Goal: Task Accomplishment & Management: Manage account settings

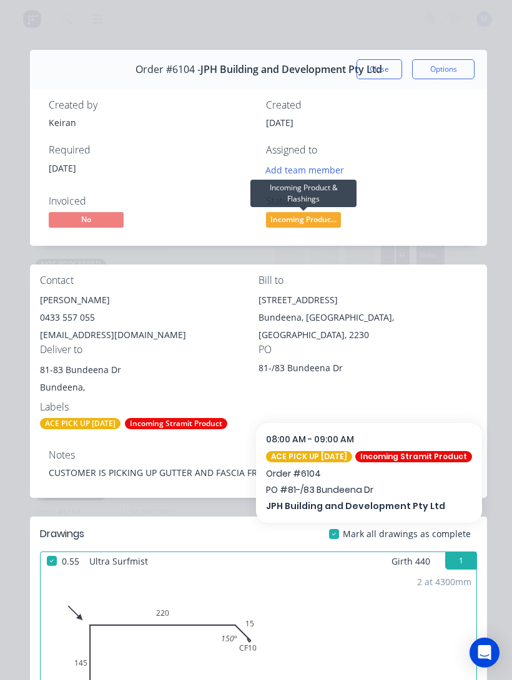
click at [328, 212] on span "Incoming Produc..." at bounding box center [303, 220] width 75 height 16
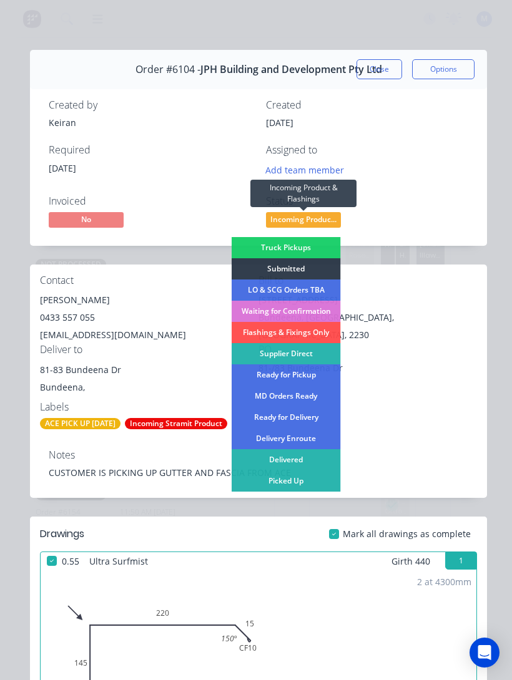
click at [309, 455] on div "Delivered" at bounding box center [286, 459] width 109 height 21
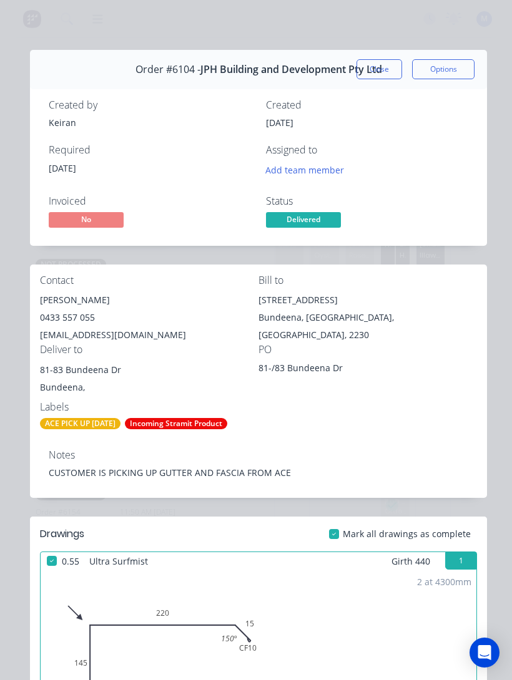
click at [383, 65] on button "Close" at bounding box center [379, 69] width 46 height 20
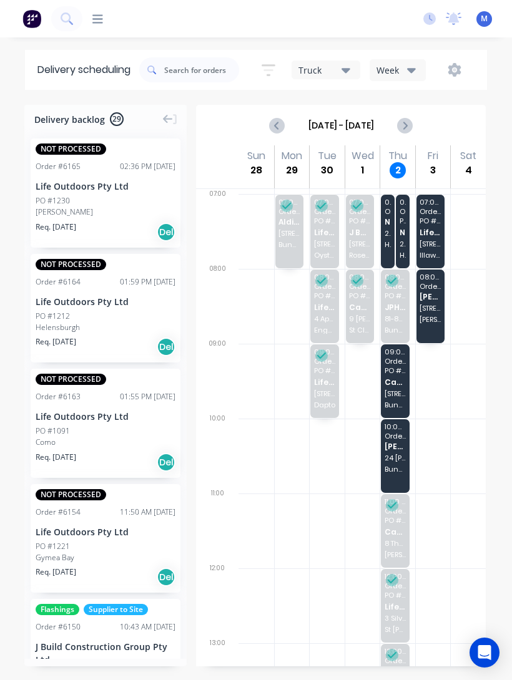
click at [398, 454] on span "24 [PERSON_NAME]" at bounding box center [394, 457] width 21 height 7
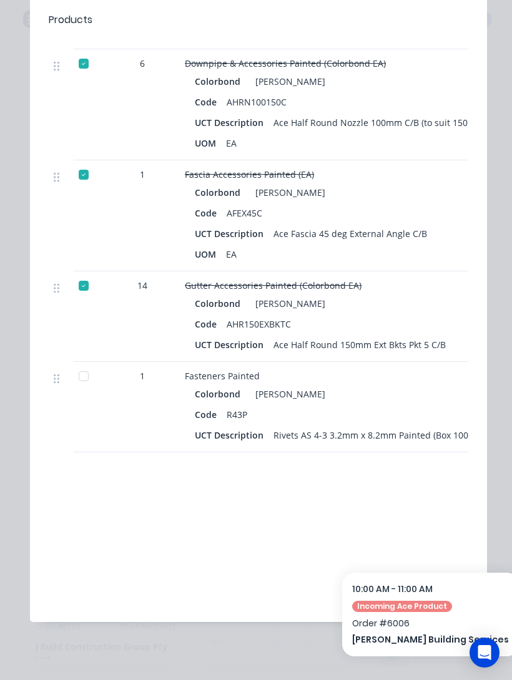
scroll to position [919, 0]
click at [10, 352] on div "Order details Collaborate Checklists 0/0 Tracking Linked Orders Timeline Order …" at bounding box center [256, 340] width 512 height 680
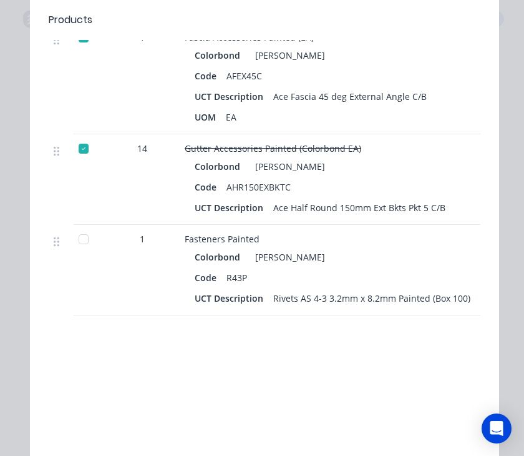
scroll to position [1073, 0]
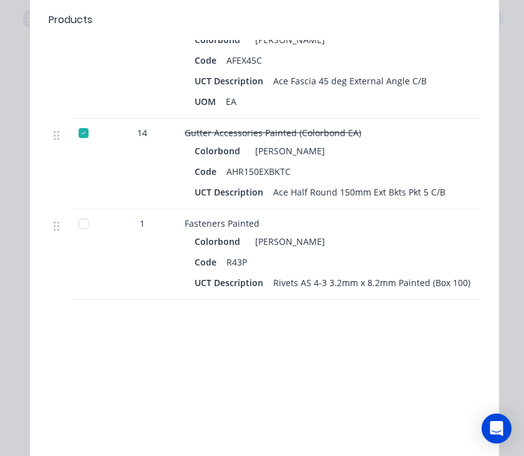
click at [443, 279] on div "Rivets AS 4-3 3.2mm x 8.2mm Painted (Box 100)" at bounding box center [371, 282] width 207 height 18
click at [79, 228] on div at bounding box center [83, 223] width 25 height 25
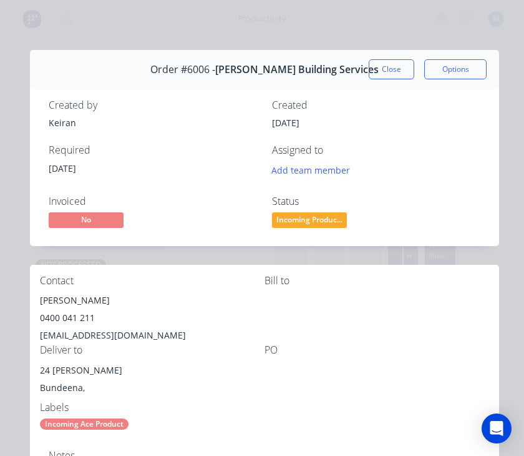
scroll to position [0, 0]
click at [407, 152] on div "Assigned to" at bounding box center [376, 150] width 208 height 12
click at [315, 221] on span "Incoming Produc..." at bounding box center [309, 220] width 75 height 16
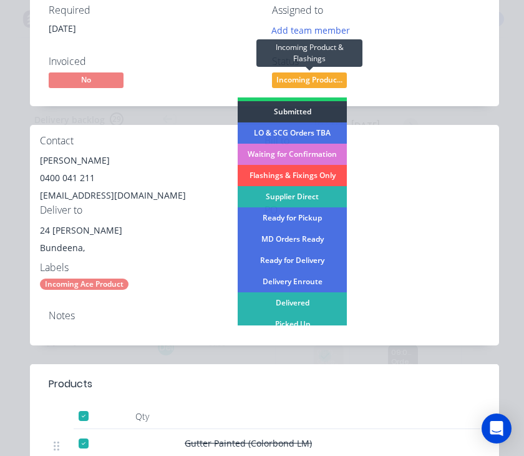
scroll to position [140, 0]
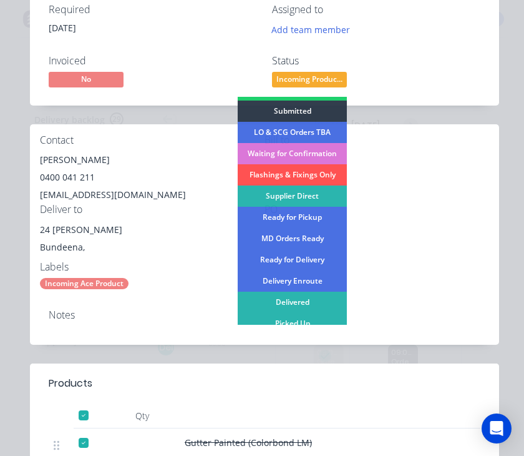
click at [306, 301] on div "Delivered" at bounding box center [292, 301] width 109 height 21
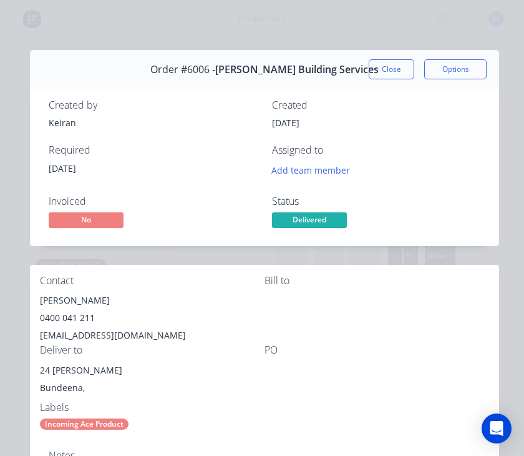
scroll to position [-1, 0]
click at [389, 71] on button "Close" at bounding box center [392, 69] width 46 height 20
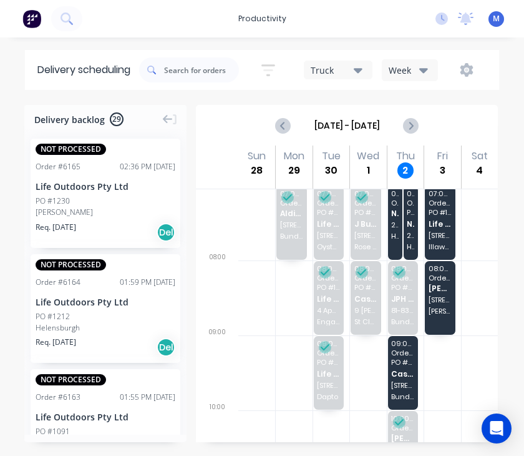
scroll to position [6, 0]
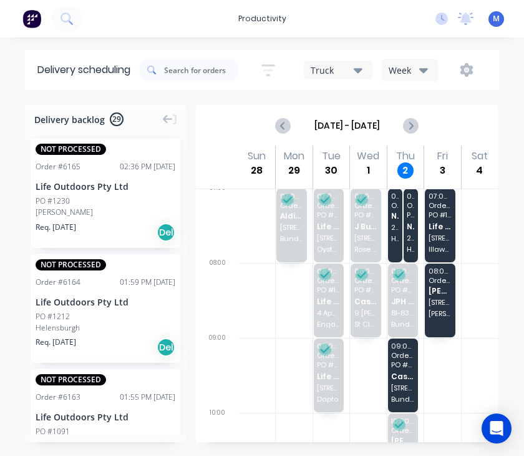
click at [405, 372] on span "Cash Sales" at bounding box center [402, 376] width 23 height 8
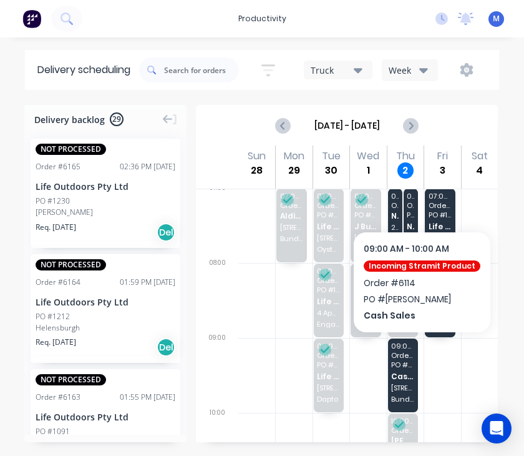
click at [401, 372] on span "Cash Sales" at bounding box center [402, 376] width 23 height 8
click at [412, 372] on span "Cash Sales" at bounding box center [402, 376] width 23 height 8
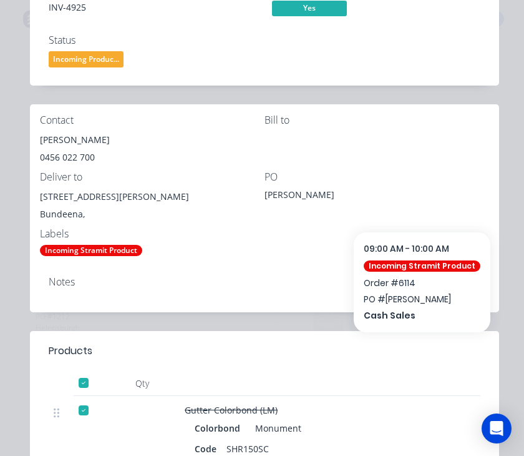
scroll to position [210, 0]
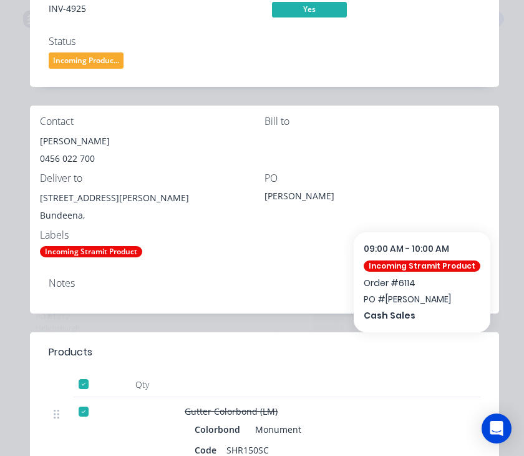
click at [519, 273] on div "Order details Collaborate Checklists 0/0 Tracking Linked Orders Timeline Order …" at bounding box center [262, 228] width 524 height 456
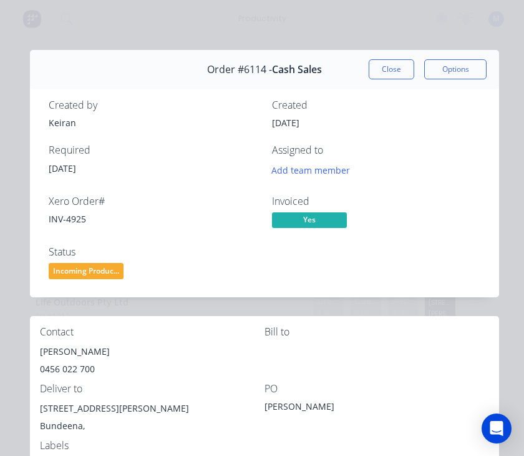
scroll to position [0, 0]
click at [108, 270] on span "Incoming Produc..." at bounding box center [86, 271] width 75 height 16
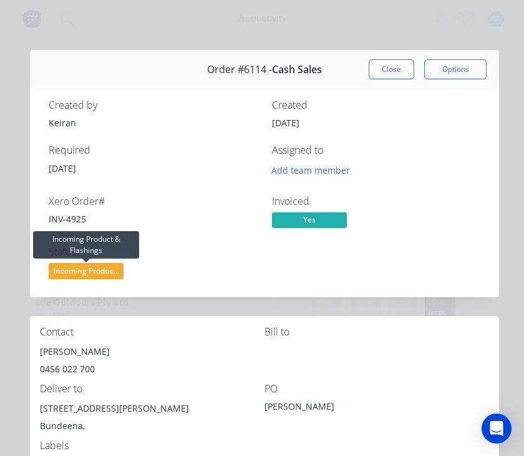
click at [193, 204] on div "Xero Order #" at bounding box center [153, 201] width 208 height 12
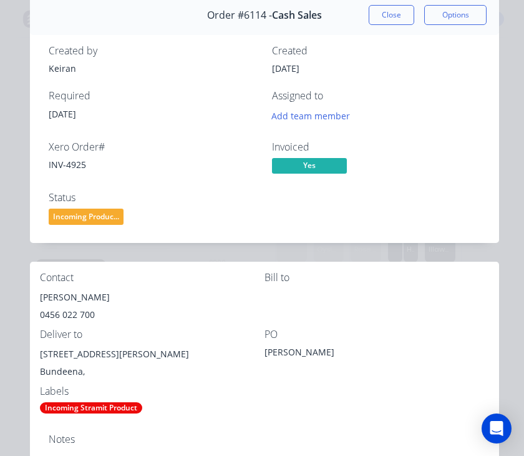
scroll to position [58, 0]
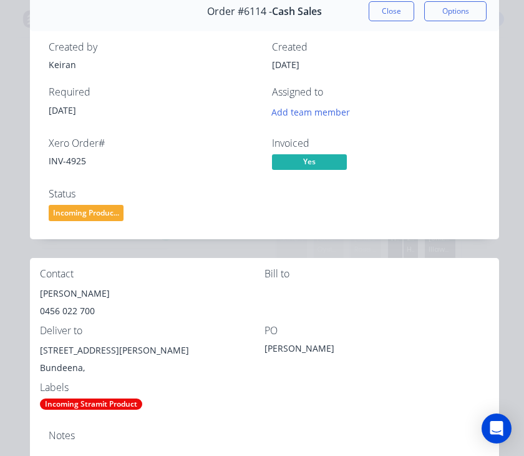
click at [107, 216] on span "Incoming Produc..." at bounding box center [86, 213] width 75 height 16
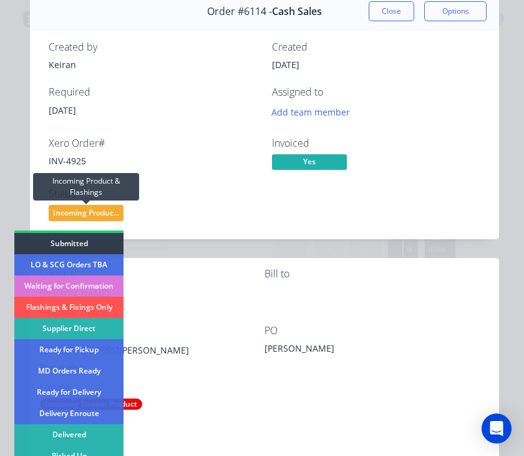
scroll to position [17, 0]
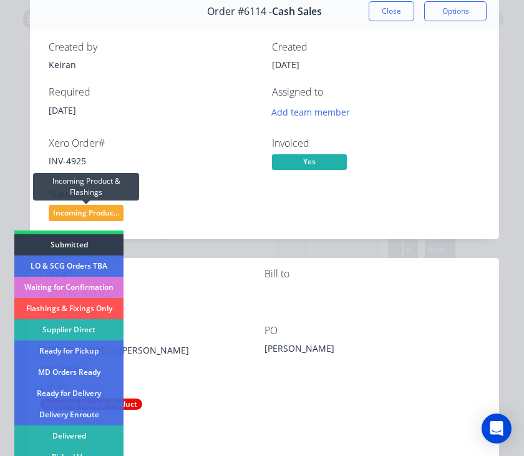
click at [82, 437] on div "Delivered" at bounding box center [68, 435] width 109 height 21
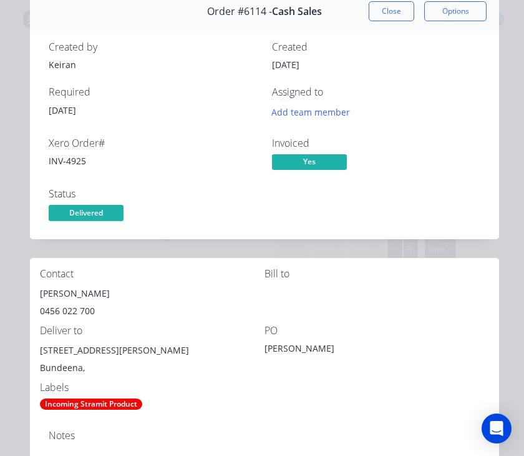
click at [389, 14] on button "Close" at bounding box center [392, 11] width 46 height 20
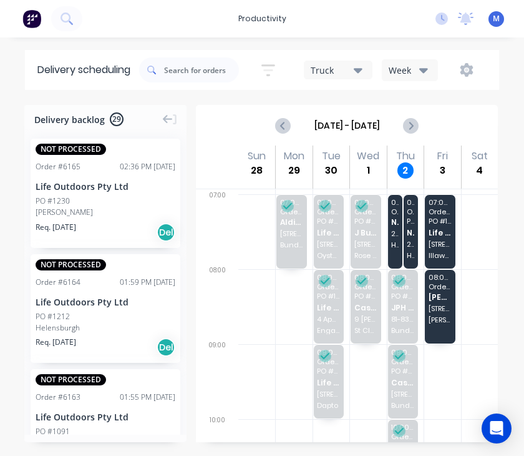
scroll to position [0, 0]
click at [394, 235] on span "20 [PERSON_NAME] St" at bounding box center [394, 233] width 7 height 7
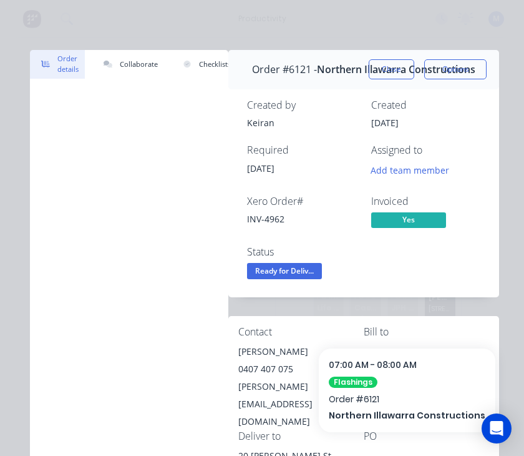
click at [386, 65] on button "Close" at bounding box center [392, 69] width 46 height 20
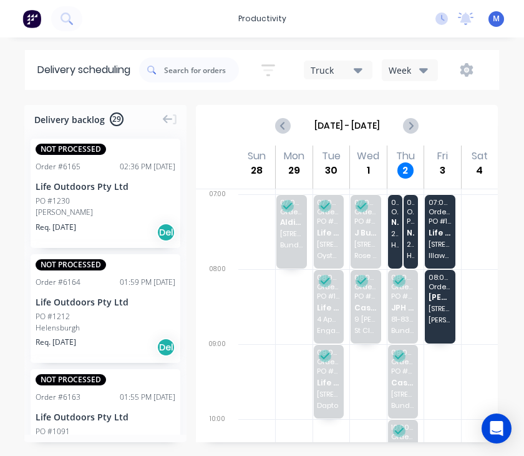
click at [415, 237] on div "07:00 - 08:00 Order # 6110 PO # [GEOGRAPHIC_DATA][PERSON_NAME] Constructions [G…" at bounding box center [411, 232] width 14 height 74
